Goal: Find specific page/section: Find specific page/section

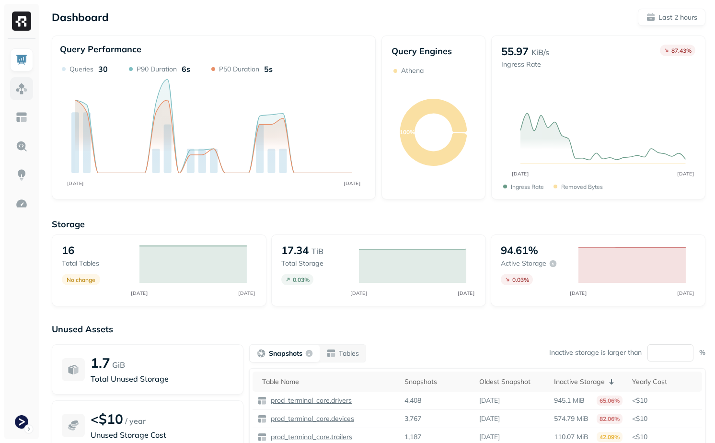
click at [20, 93] on img at bounding box center [21, 88] width 12 height 12
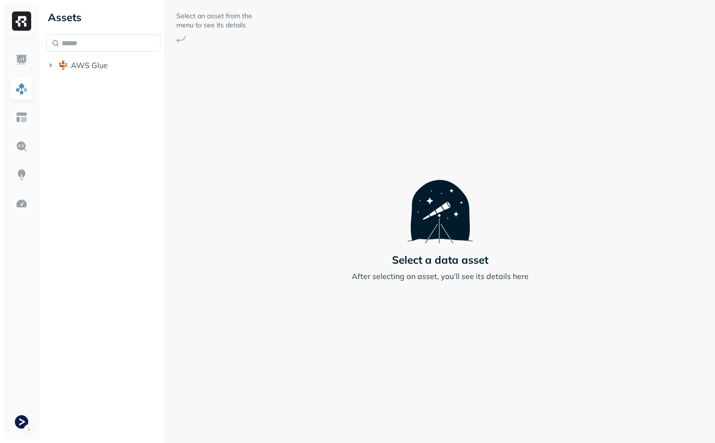
click at [104, 79] on div "Assets AWS Glue" at bounding box center [103, 221] width 122 height 443
click at [105, 73] on li "AWS Glue" at bounding box center [103, 66] width 115 height 17
click at [105, 72] on button "AWS Glue" at bounding box center [103, 65] width 115 height 15
click at [105, 85] on span "prod_terminal_core" at bounding box center [116, 84] width 70 height 10
click at [101, 98] on div "Tables ( 14 )" at bounding box center [98, 102] width 40 height 10
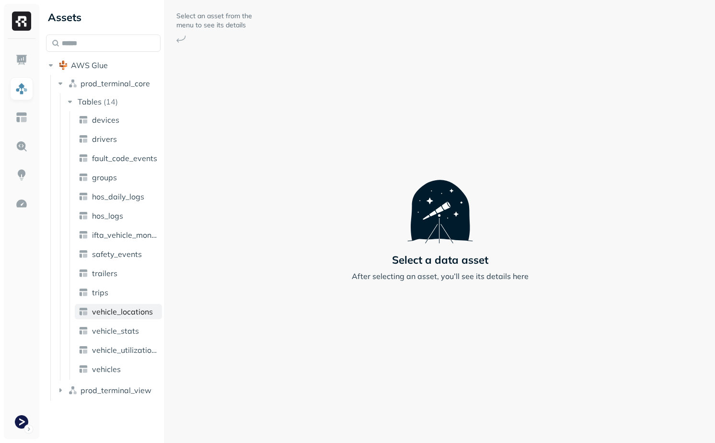
click at [131, 312] on span "vehicle_locations" at bounding box center [122, 312] width 61 height 10
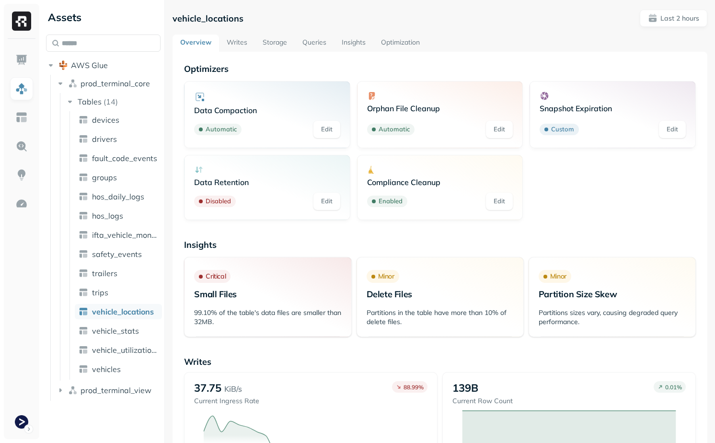
click at [277, 43] on link "Storage" at bounding box center [275, 43] width 40 height 17
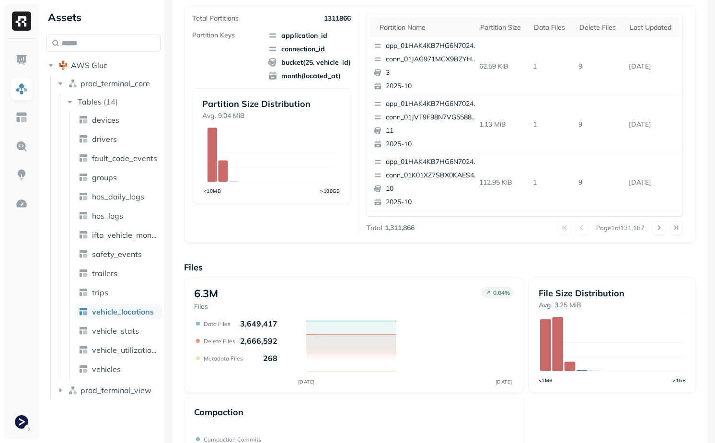
scroll to position [206, 0]
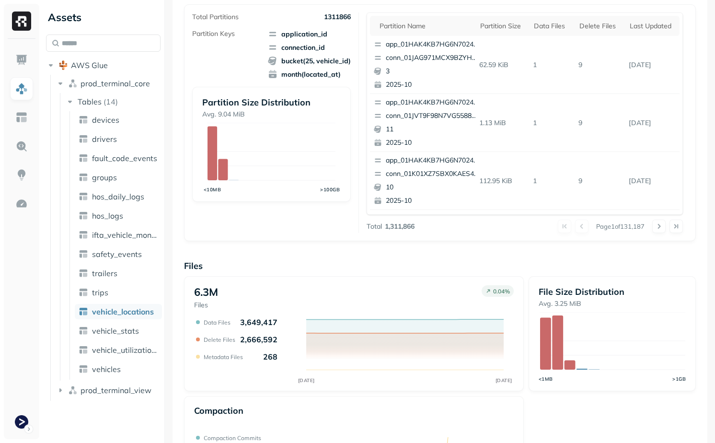
click at [118, 323] on ul "devices drivers fault_code_events groups hos_daily_logs hos_logs ifta_vehicle_m…" at bounding box center [116, 245] width 93 height 269
click at [118, 330] on span "vehicle_stats" at bounding box center [115, 331] width 47 height 10
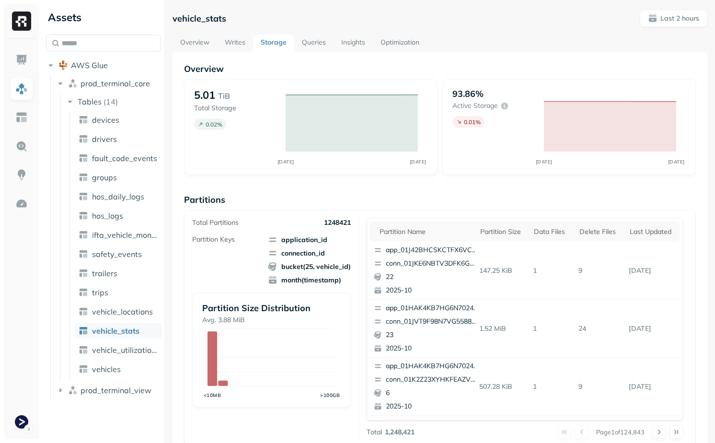
click at [200, 48] on link "Overview" at bounding box center [195, 43] width 45 height 17
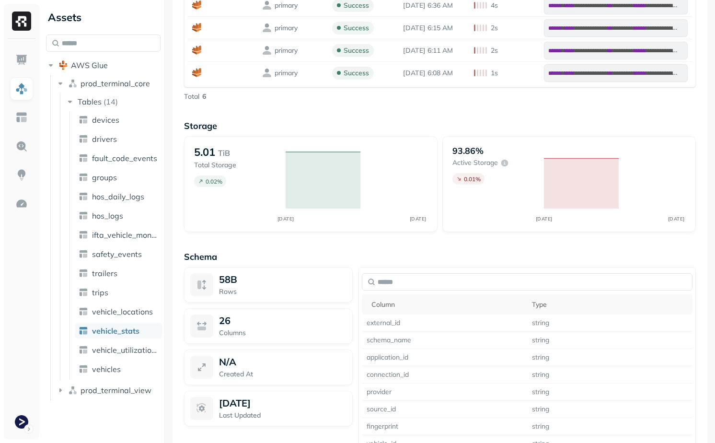
scroll to position [814, 0]
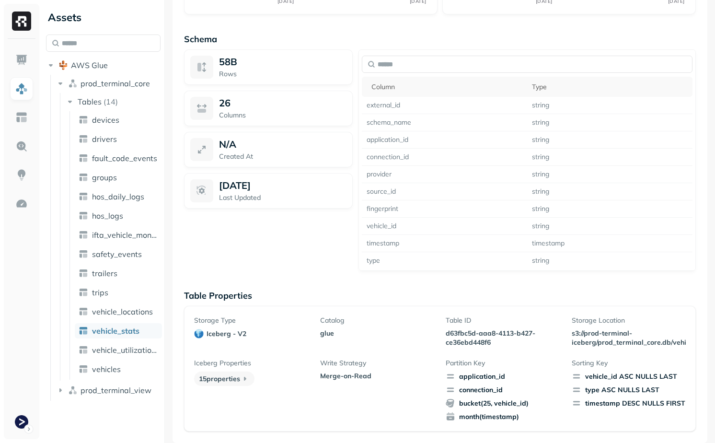
click at [463, 330] on p "d63fbc5d-aaa8-4113-b427-ce36ebd448f6" at bounding box center [503, 338] width 114 height 18
drag, startPoint x: 463, startPoint y: 330, endPoint x: 489, endPoint y: 344, distance: 29.4
click at [489, 344] on p "d63fbc5d-aaa8-4113-b427-ce36ebd448f6" at bounding box center [503, 338] width 114 height 18
copy p "d63fbc5d-aaa8-4113-b427-ce36ebd448f6"
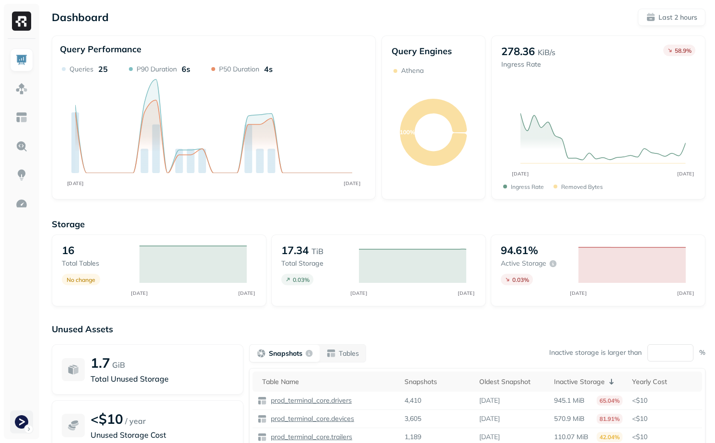
click at [27, 428] on html "Dashboard Last 2 hours Query Performance OCT [DATE] Queries 25 P90 Duration 6s …" at bounding box center [357, 267] width 715 height 534
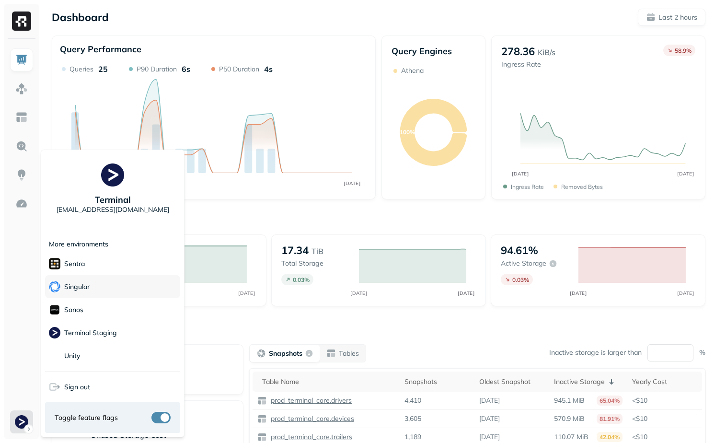
scroll to position [255, 0]
click at [98, 305] on div "Sonos" at bounding box center [112, 308] width 135 height 23
